Goal: Contribute content

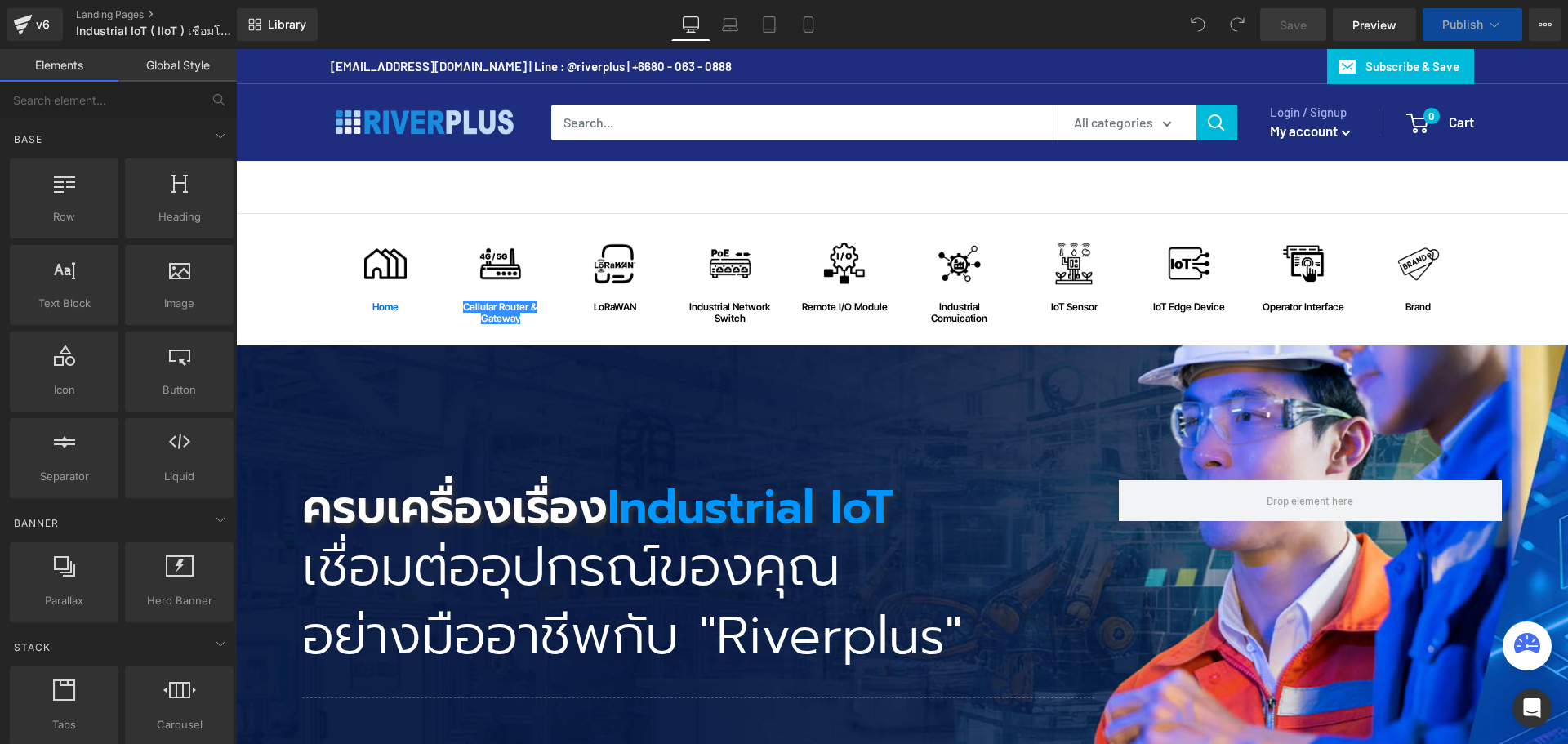
drag, startPoint x: 833, startPoint y: 257, endPoint x: 684, endPoint y: 342, distance: 171.5
click at [833, 257] on span "Image" at bounding box center [845, 264] width 34 height 20
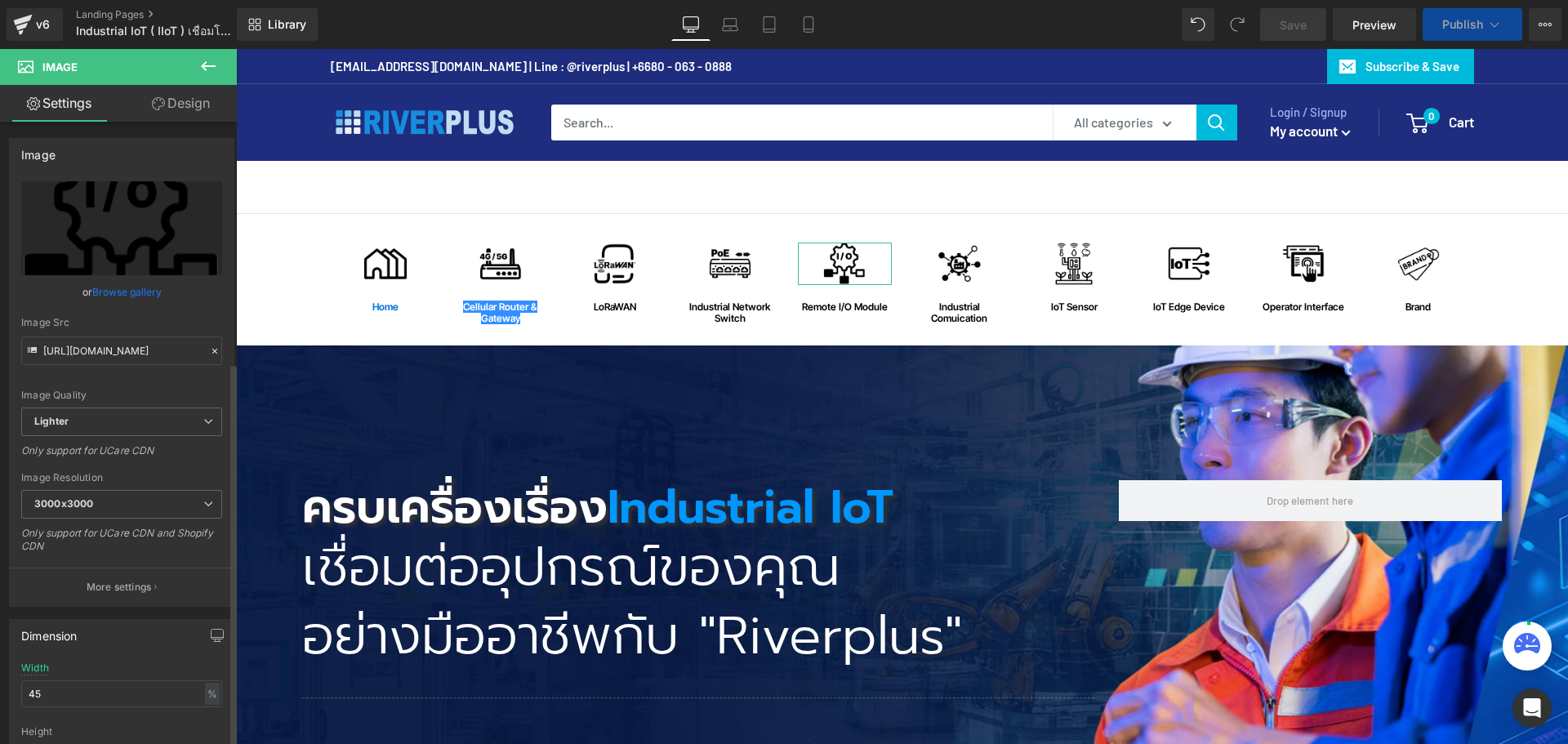
scroll to position [565, 0]
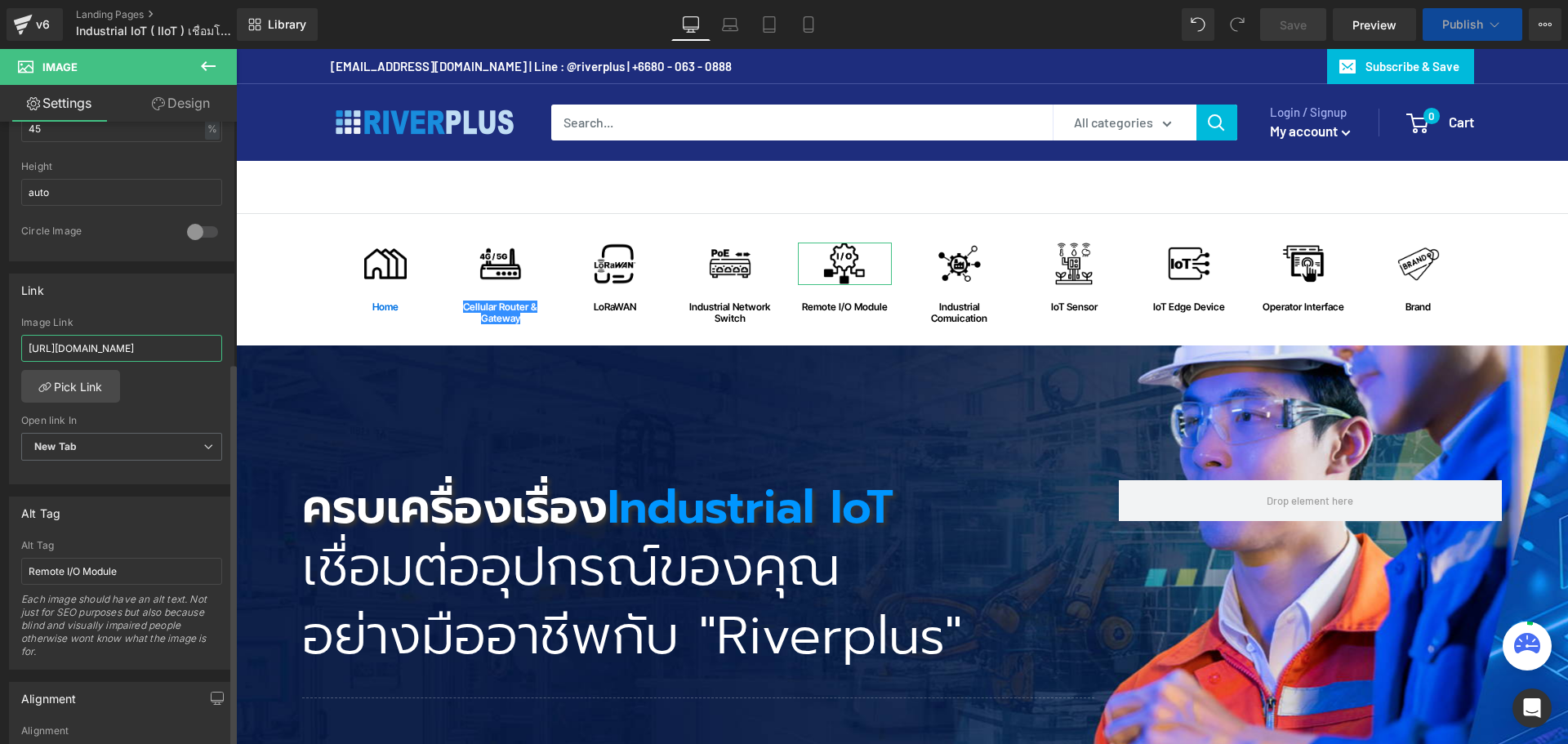
click at [169, 335] on input "[URL][DOMAIN_NAME]" at bounding box center [121, 348] width 201 height 27
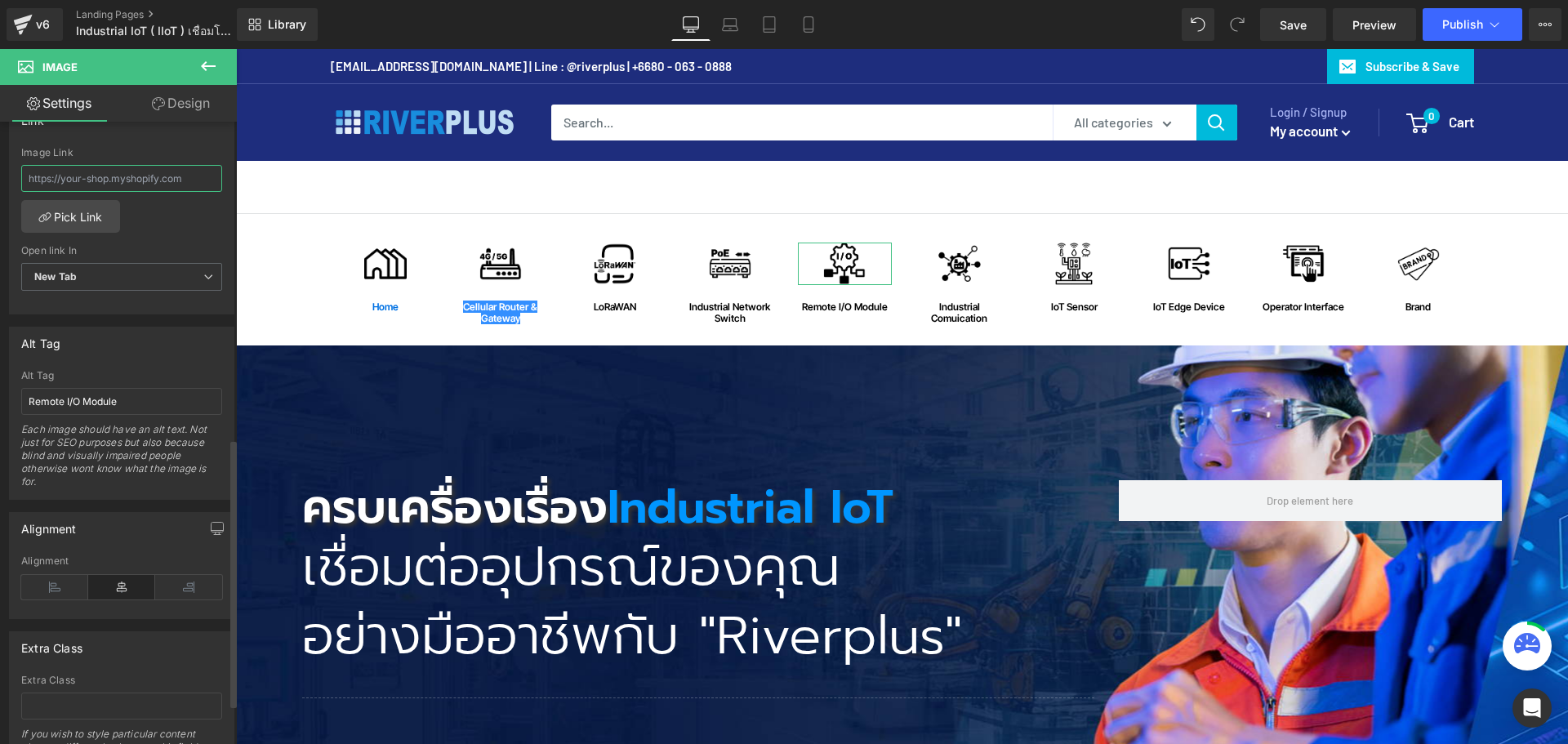
paste input "[URL][DOMAIN_NAME]"
type input "[URL][DOMAIN_NAME]"
click at [163, 284] on span "New Tab" at bounding box center [121, 277] width 201 height 28
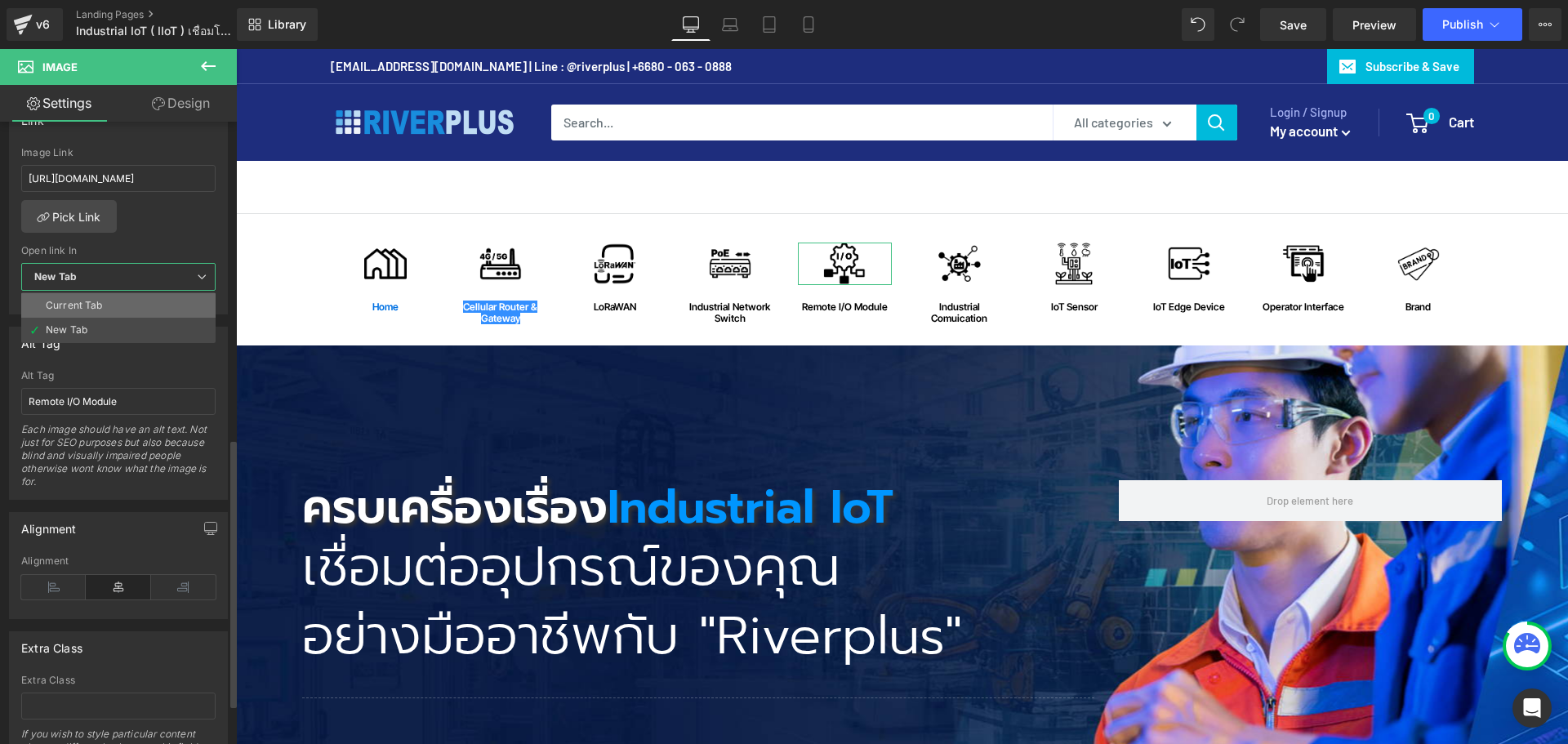
click at [151, 305] on li "Current Tab" at bounding box center [119, 305] width 194 height 24
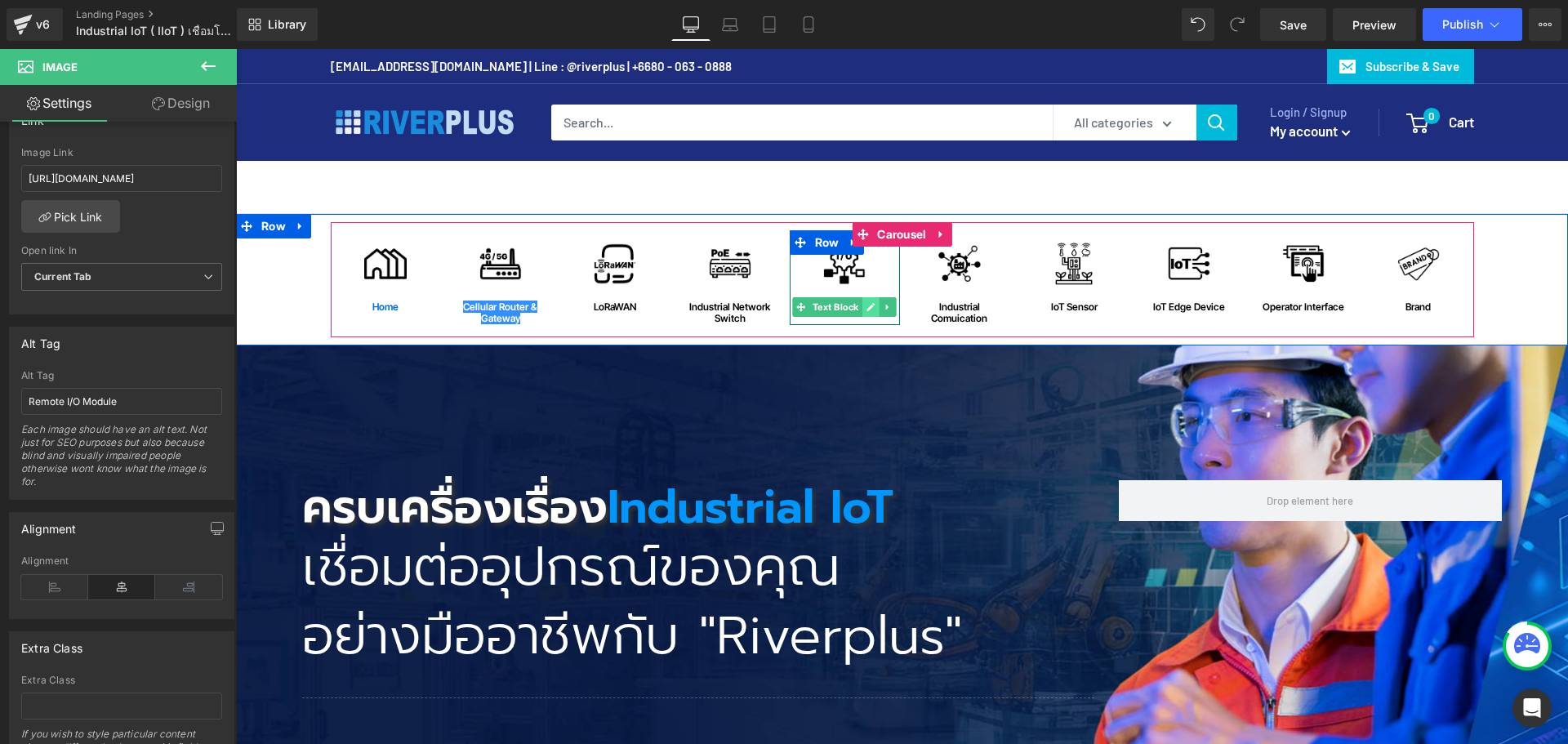
click at [866, 306] on icon at bounding box center [871, 307] width 9 height 9
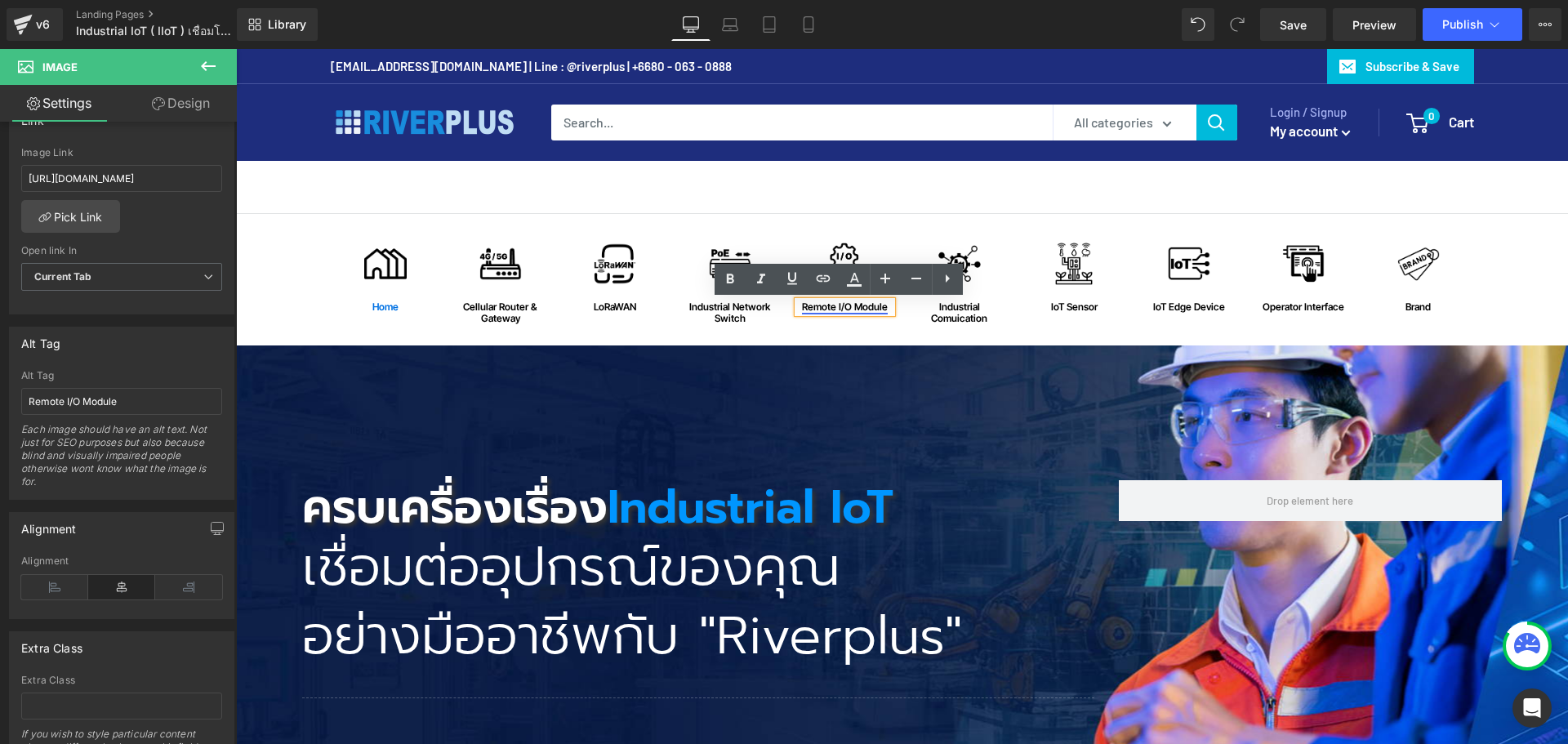
click at [849, 309] on link "Remote I/O Module" at bounding box center [845, 306] width 86 height 12
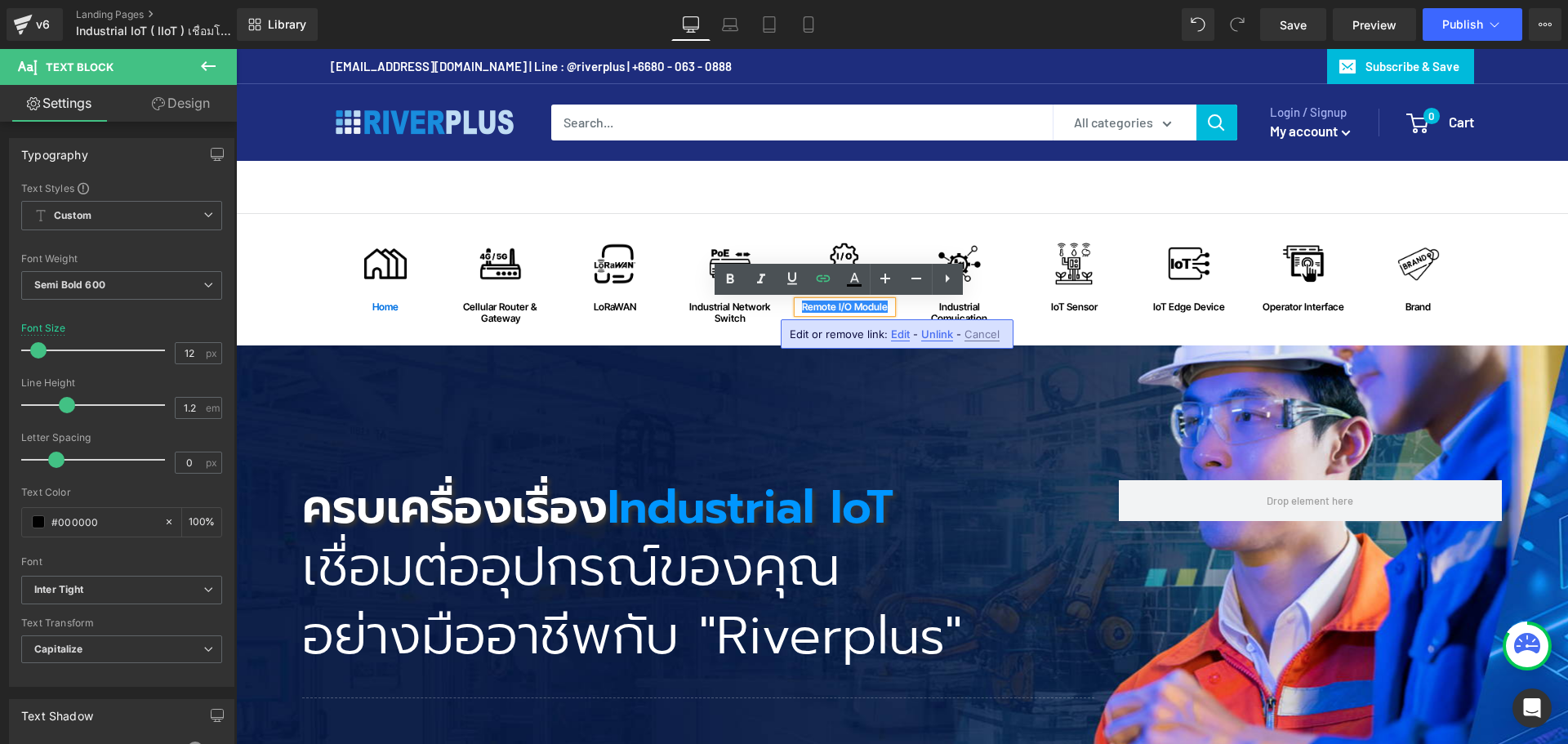
click at [894, 335] on span "Edit" at bounding box center [900, 334] width 19 height 14
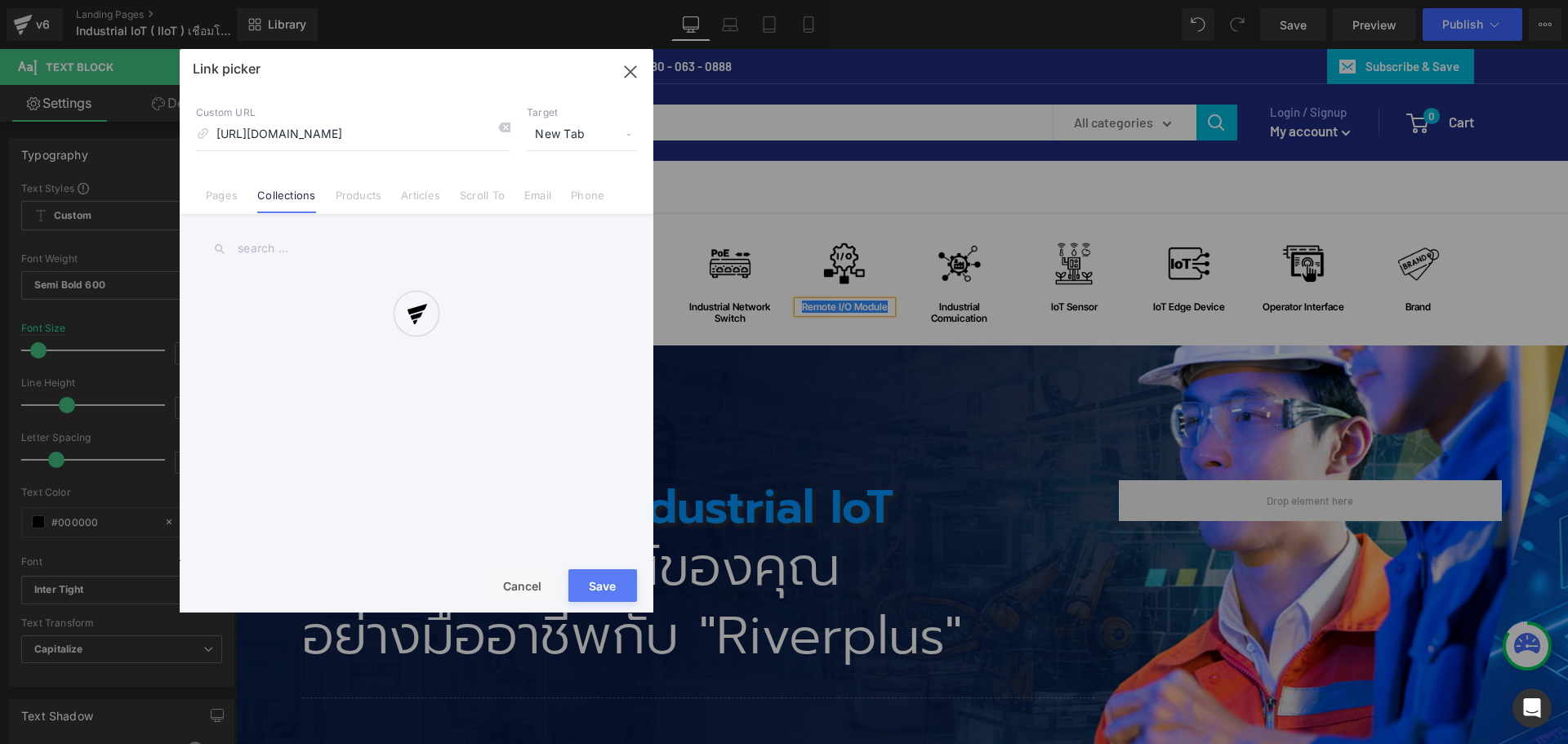
click at [1093, 0] on div "Text Color Highlight Color #333333 Edit or remove link: Edit - Unlink - Cancel …" at bounding box center [784, 0] width 1568 height 0
click at [596, 139] on div at bounding box center [416, 331] width 474 height 563
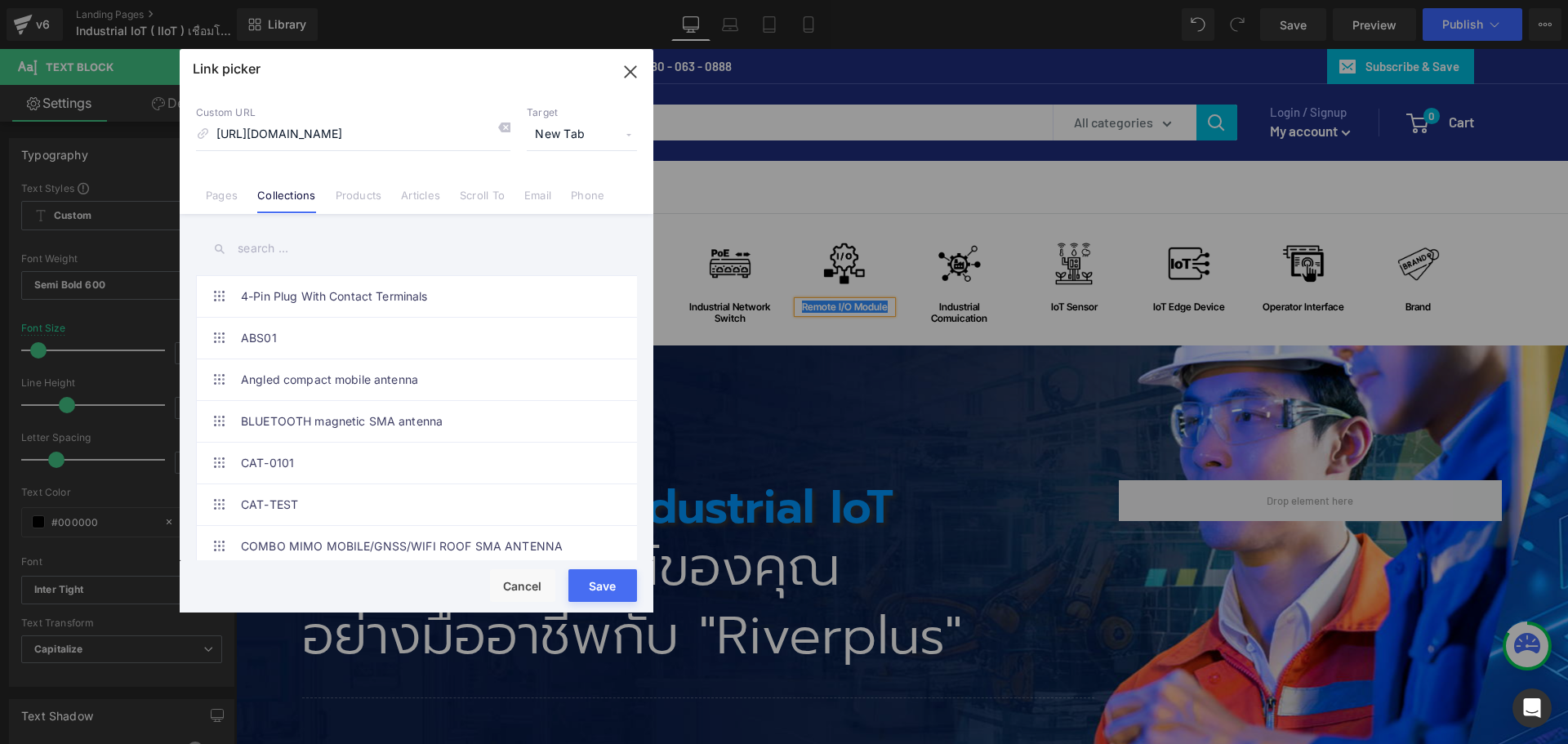
click at [571, 141] on span "New Tab" at bounding box center [581, 135] width 110 height 31
click at [564, 165] on li "Current Tab" at bounding box center [582, 165] width 126 height 28
click at [450, 141] on input "[URL][DOMAIN_NAME]" at bounding box center [353, 135] width 315 height 31
paste input "[URL][DOMAIN_NAME]"
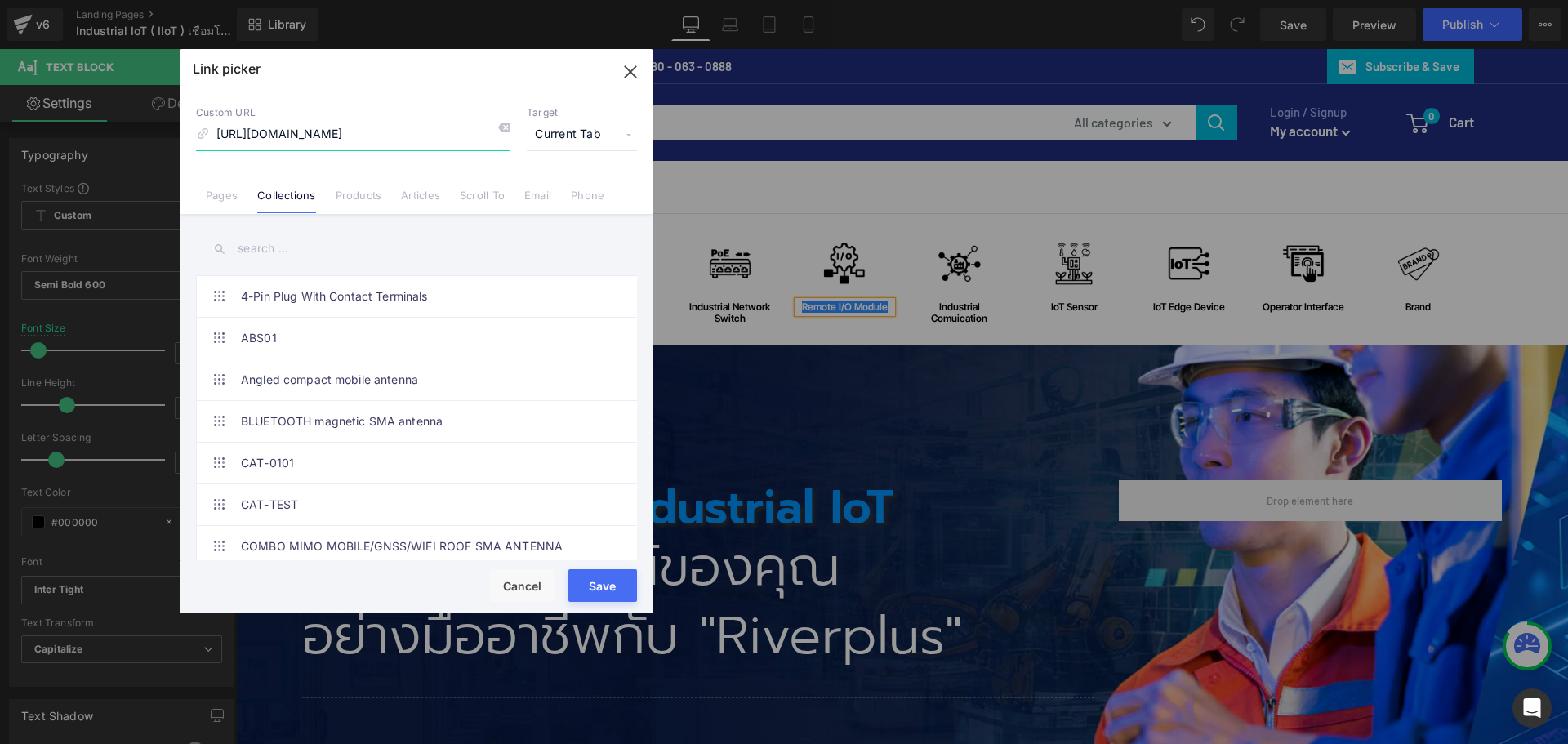
type input "[URL][DOMAIN_NAME]"
drag, startPoint x: 623, startPoint y: 595, endPoint x: 380, endPoint y: 549, distance: 247.3
click at [623, 595] on button "Save" at bounding box center [603, 585] width 69 height 33
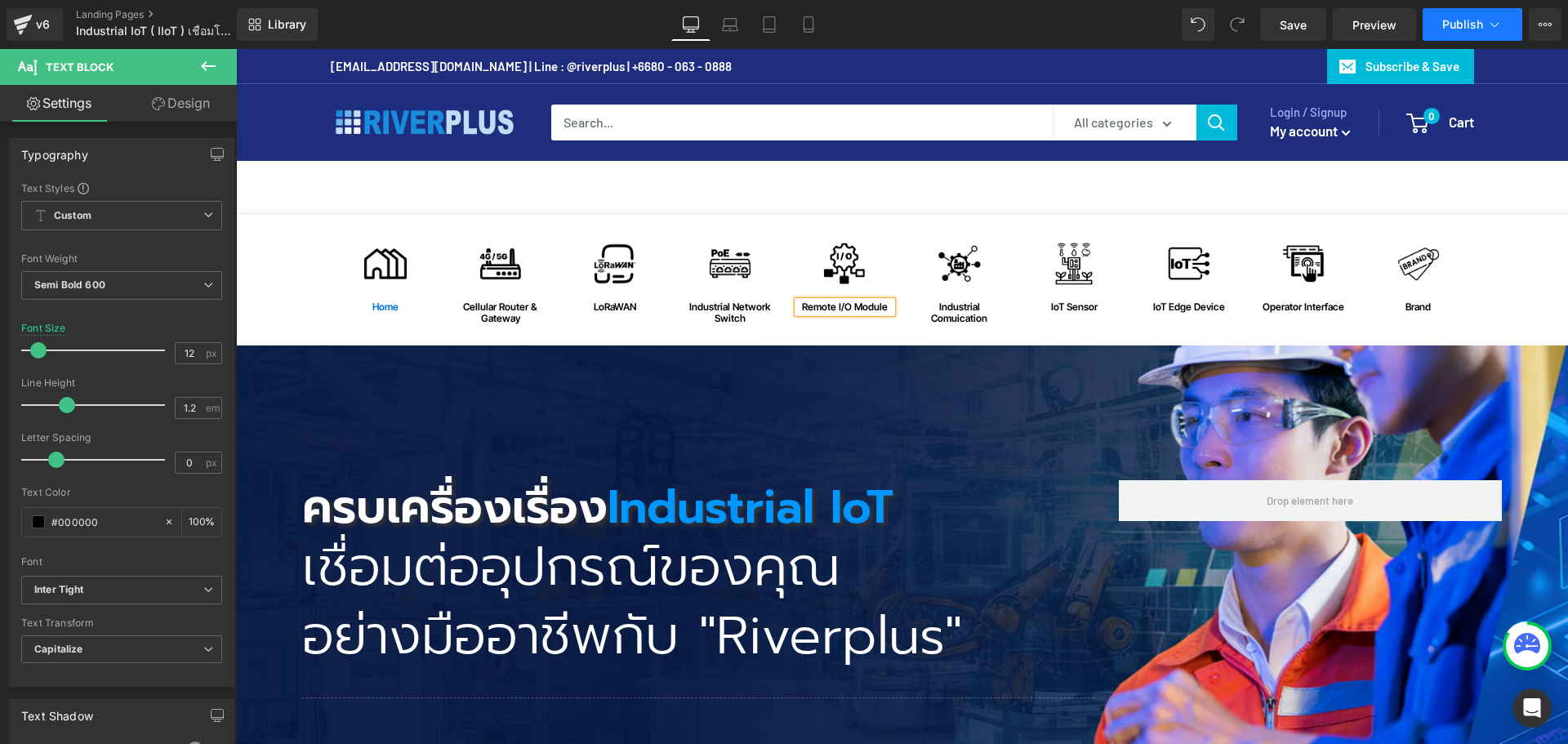
click at [1465, 28] on span "Publish" at bounding box center [1462, 24] width 40 height 13
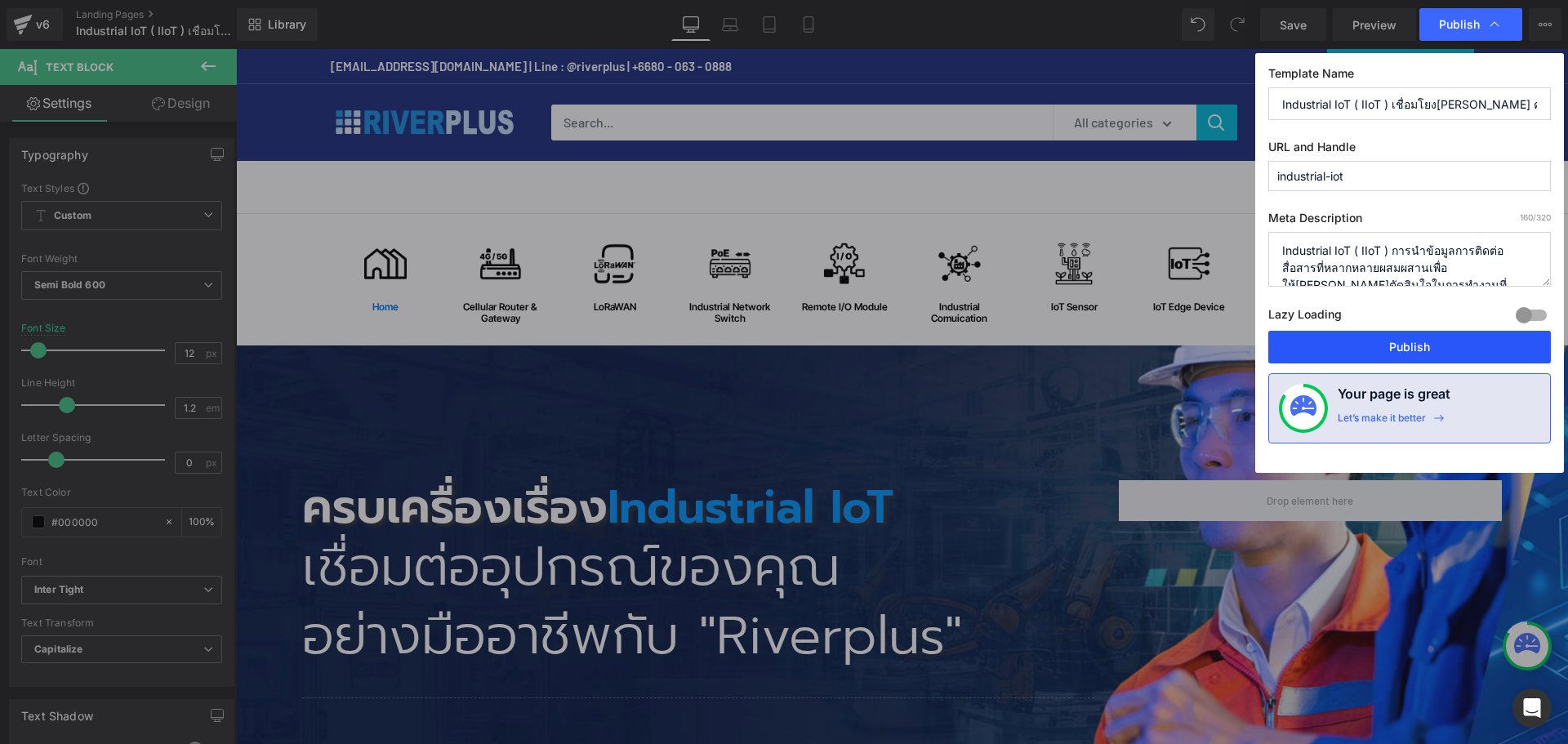
click at [1403, 339] on button "Publish" at bounding box center [1410, 347] width 283 height 33
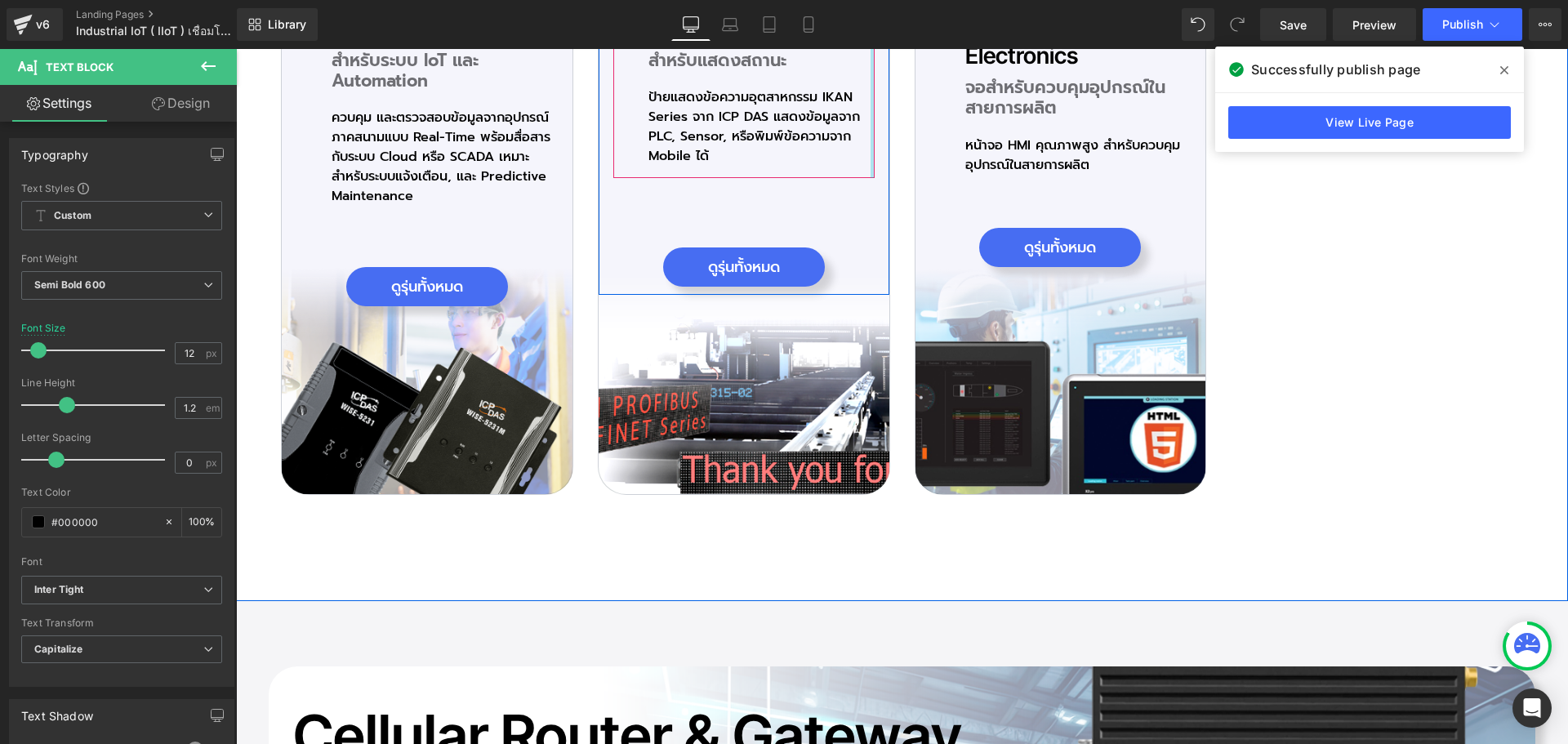
scroll to position [6451, 0]
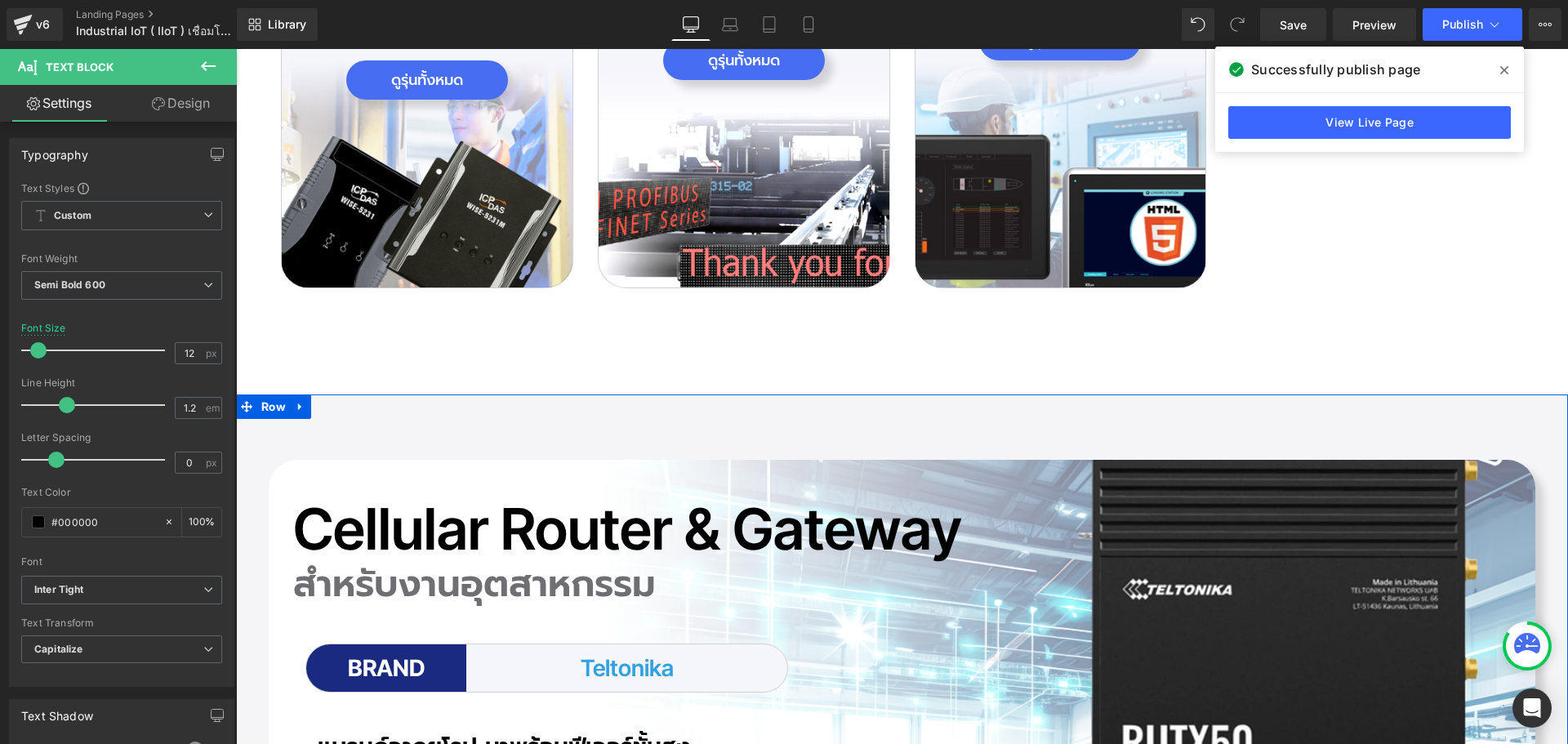
drag, startPoint x: 705, startPoint y: 377, endPoint x: 1040, endPoint y: 329, distance: 338.4
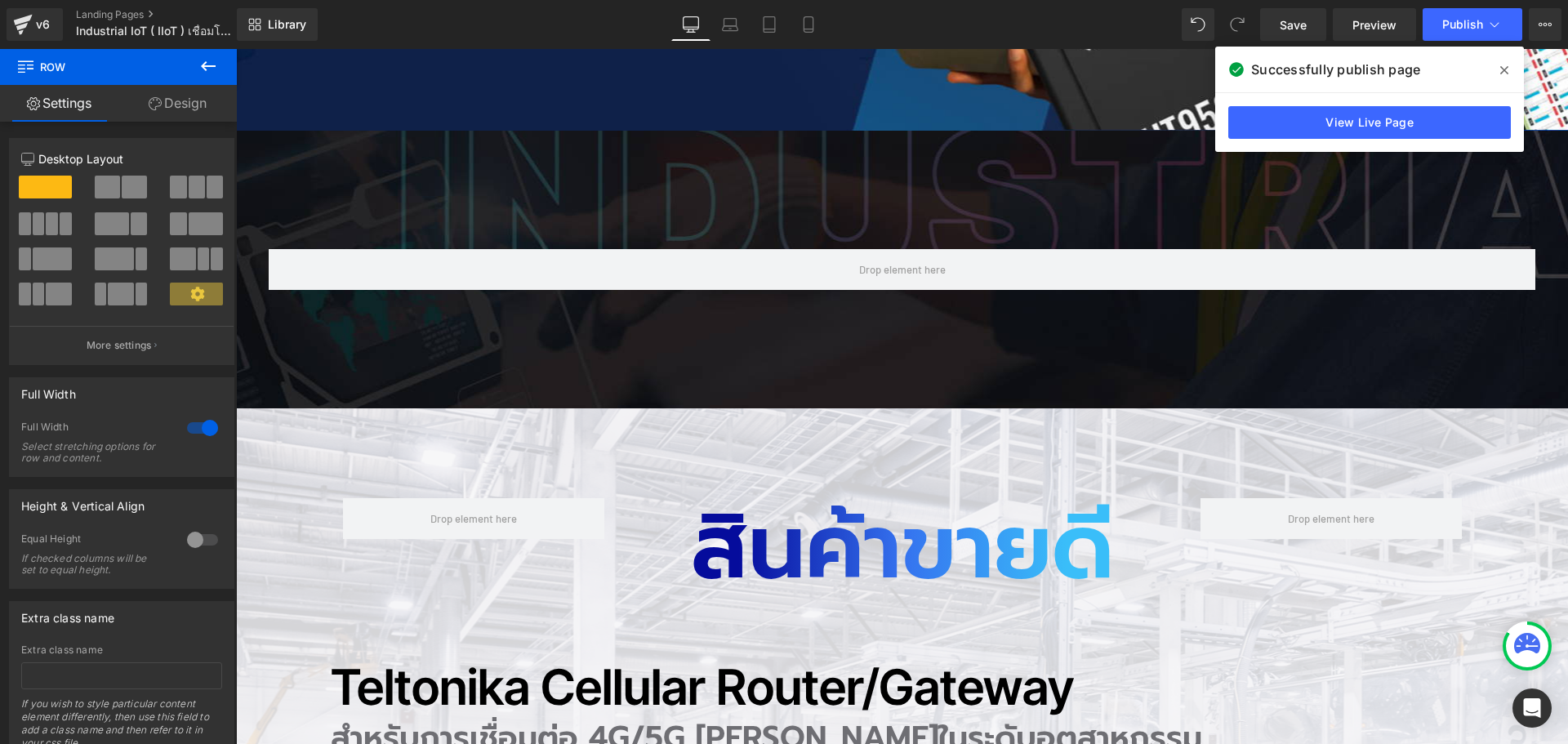
scroll to position [654, 0]
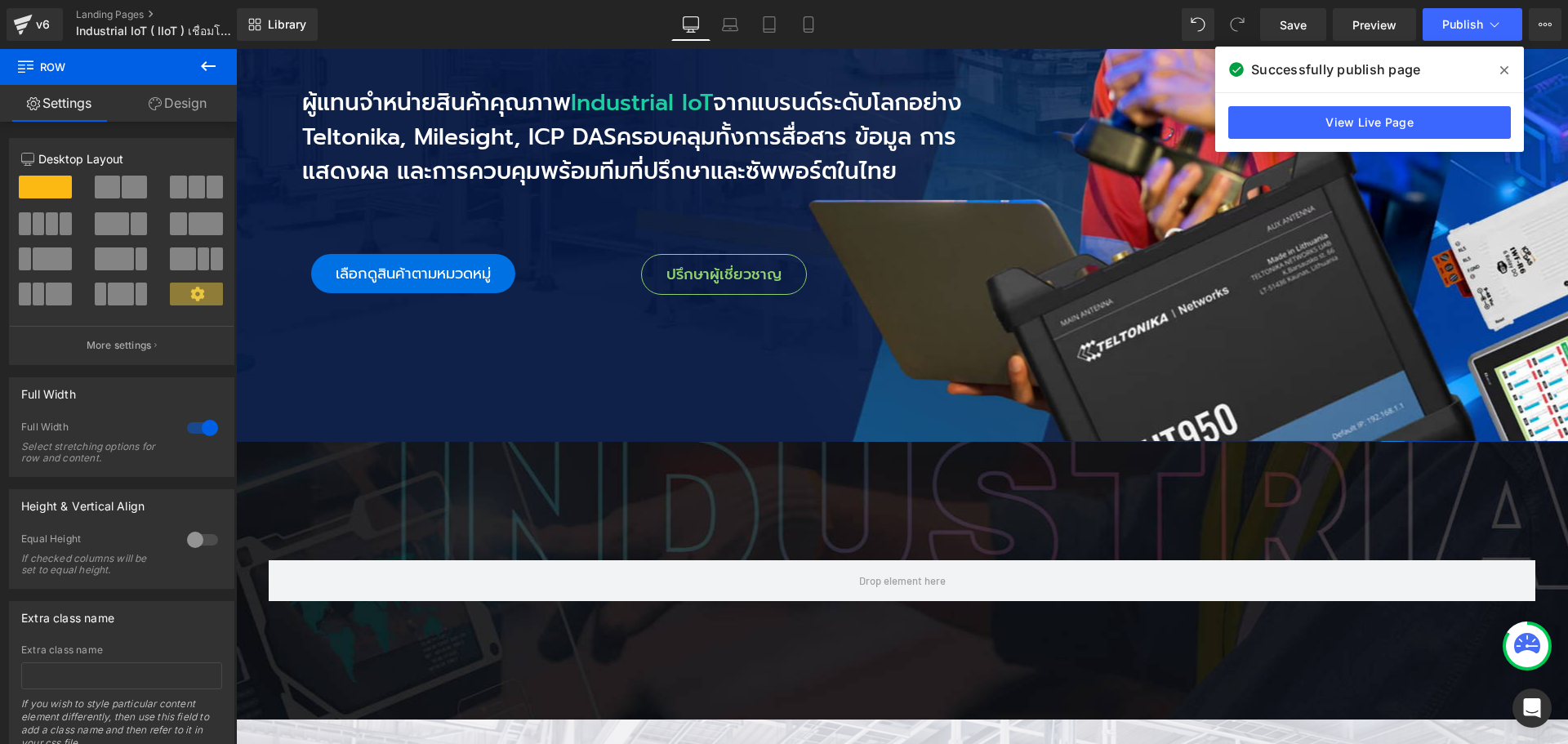
drag, startPoint x: 1504, startPoint y: 71, endPoint x: 1257, endPoint y: 77, distance: 247.1
click at [1504, 71] on icon at bounding box center [1504, 70] width 8 height 8
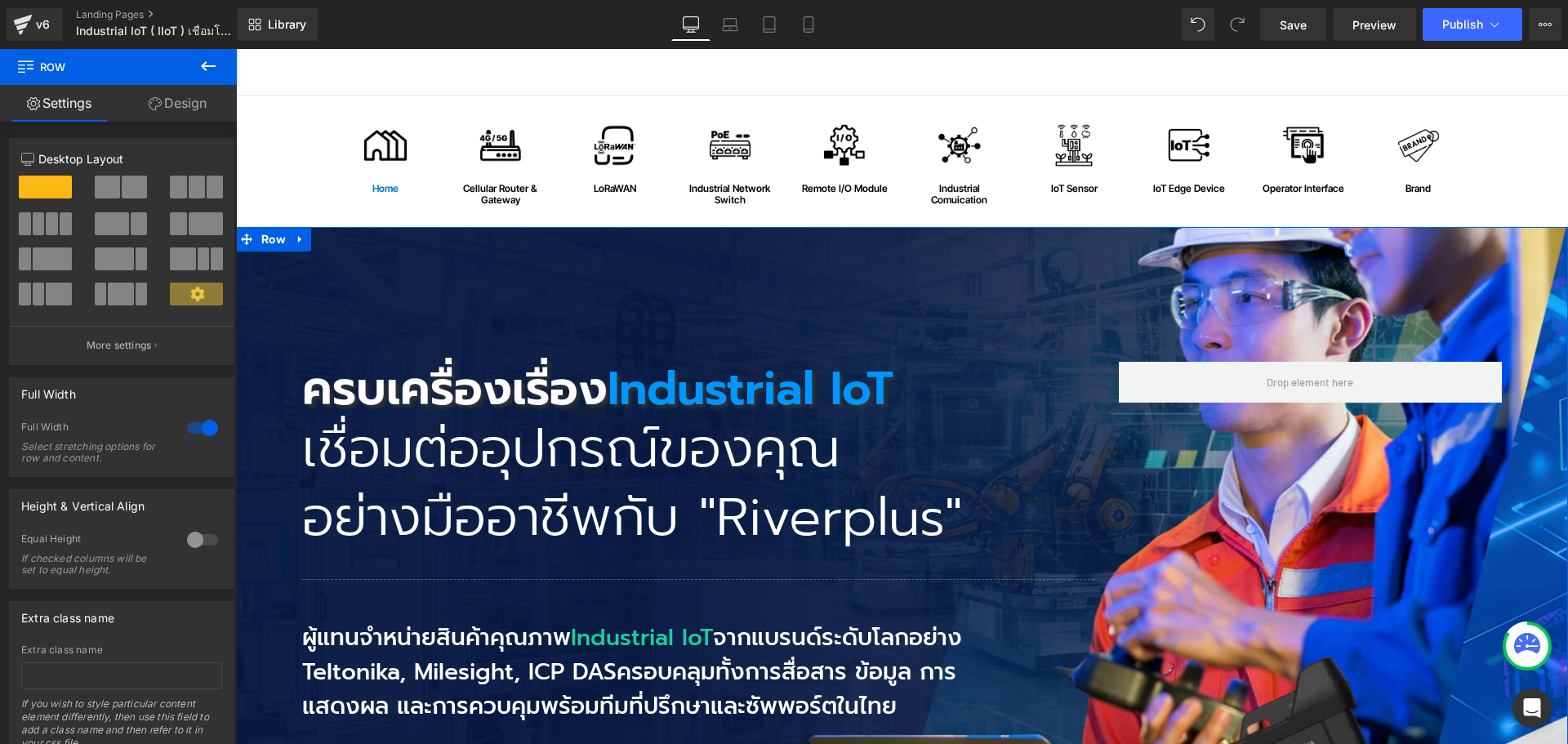
scroll to position [0, 0]
